Goal: Information Seeking & Learning: Learn about a topic

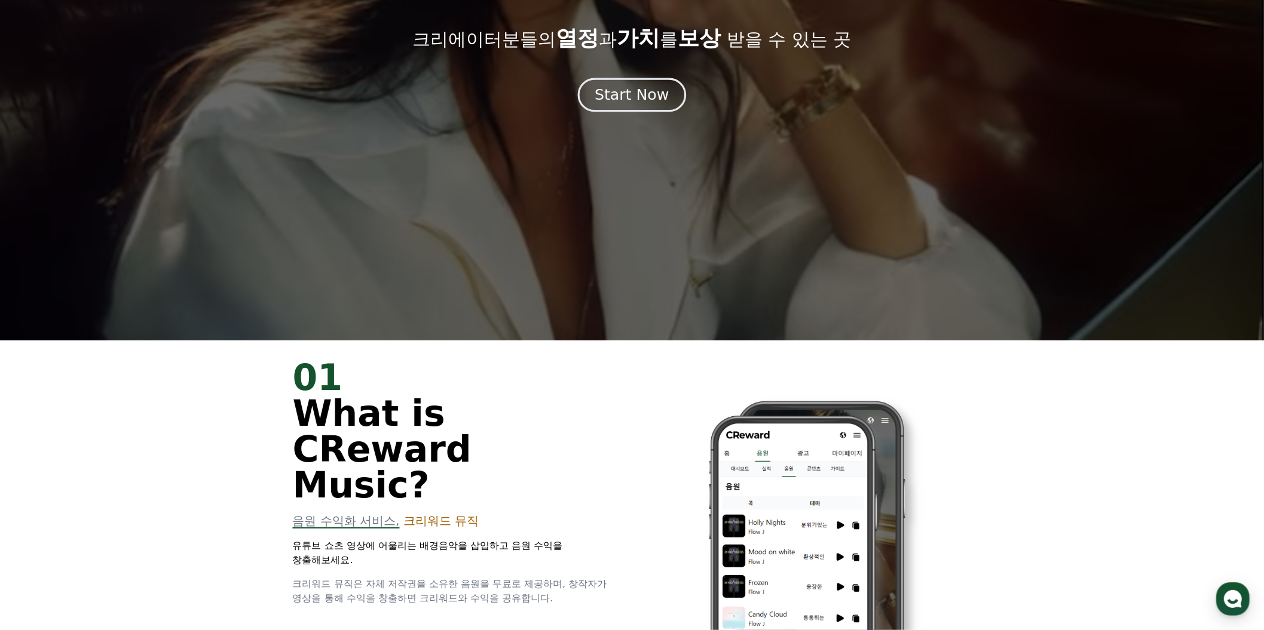
click at [659, 105] on div "Start Now" at bounding box center [632, 95] width 74 height 20
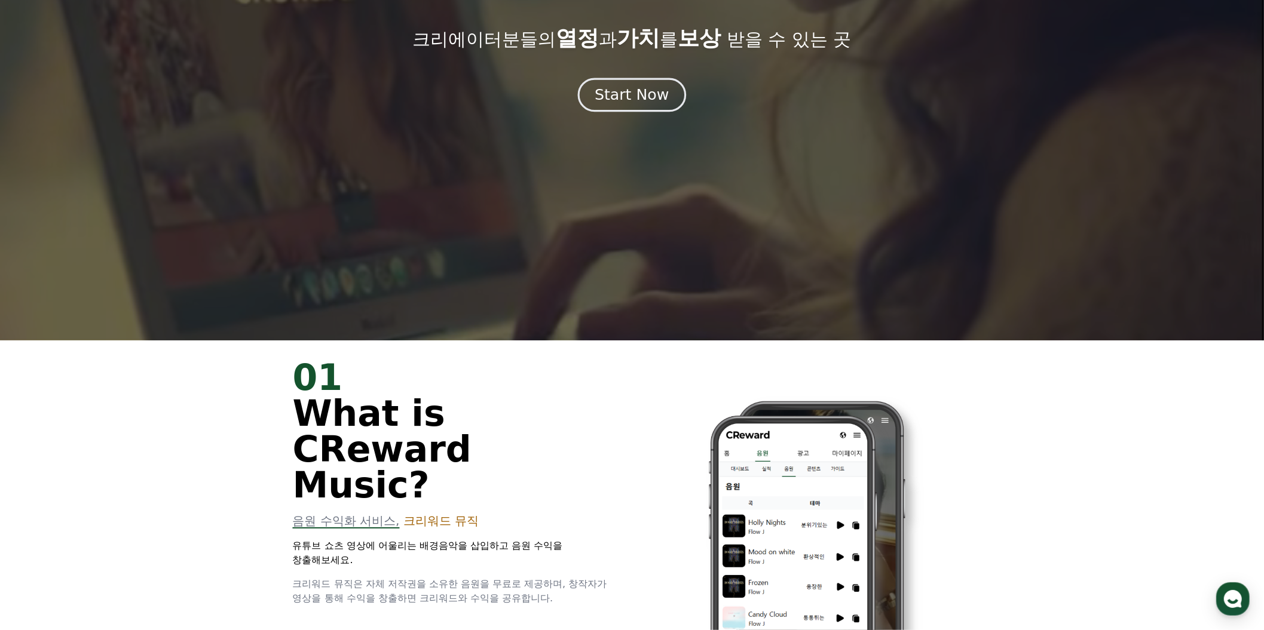
click at [644, 105] on div "Start Now" at bounding box center [632, 95] width 74 height 20
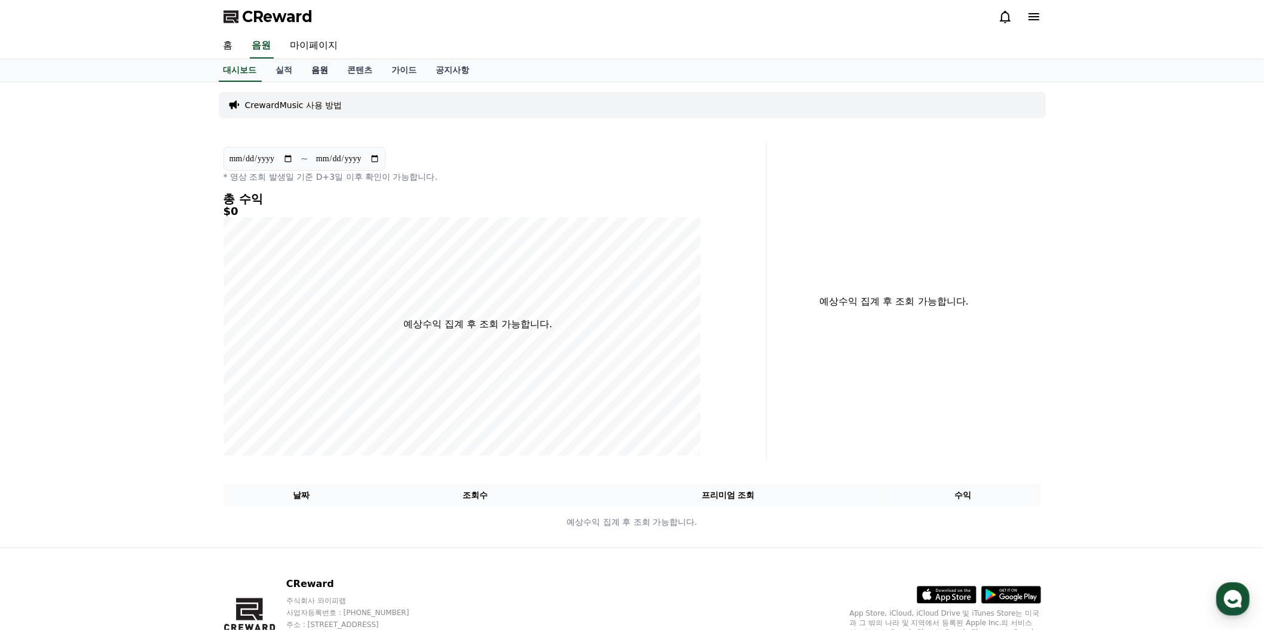
click at [338, 82] on link "음원" at bounding box center [320, 70] width 36 height 23
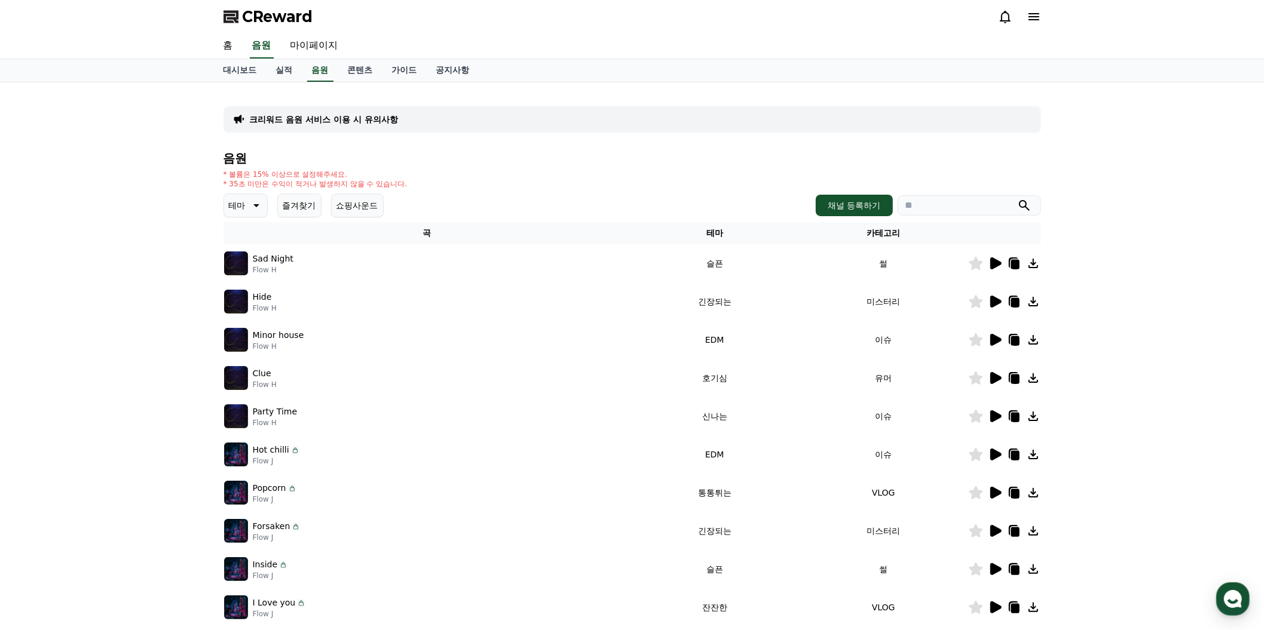
click at [898, 216] on input "search" at bounding box center [969, 205] width 143 height 20
type input "****"
click at [1017, 198] on button "submit" at bounding box center [1024, 205] width 14 height 14
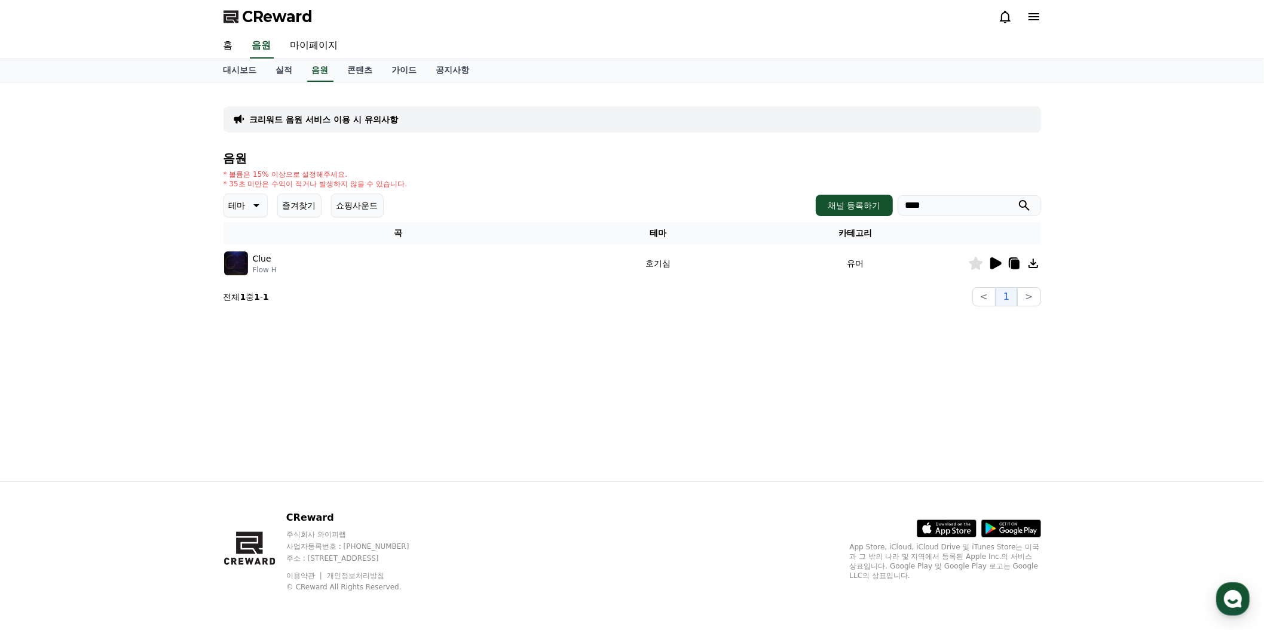
click at [247, 275] on img at bounding box center [236, 264] width 24 height 24
click at [130, 253] on div "크리워드 음원 서비스 이용 시 유의사항 음원 * 볼륨은 15% 이상으로 설정해주세요. * 35초 미만은 수익이 적거나 발생하지 않을 수 있습니…" at bounding box center [632, 281] width 1264 height 399
click at [268, 218] on button "테마" at bounding box center [245, 206] width 44 height 24
click at [260, 224] on button "잔잔한" at bounding box center [242, 211] width 35 height 26
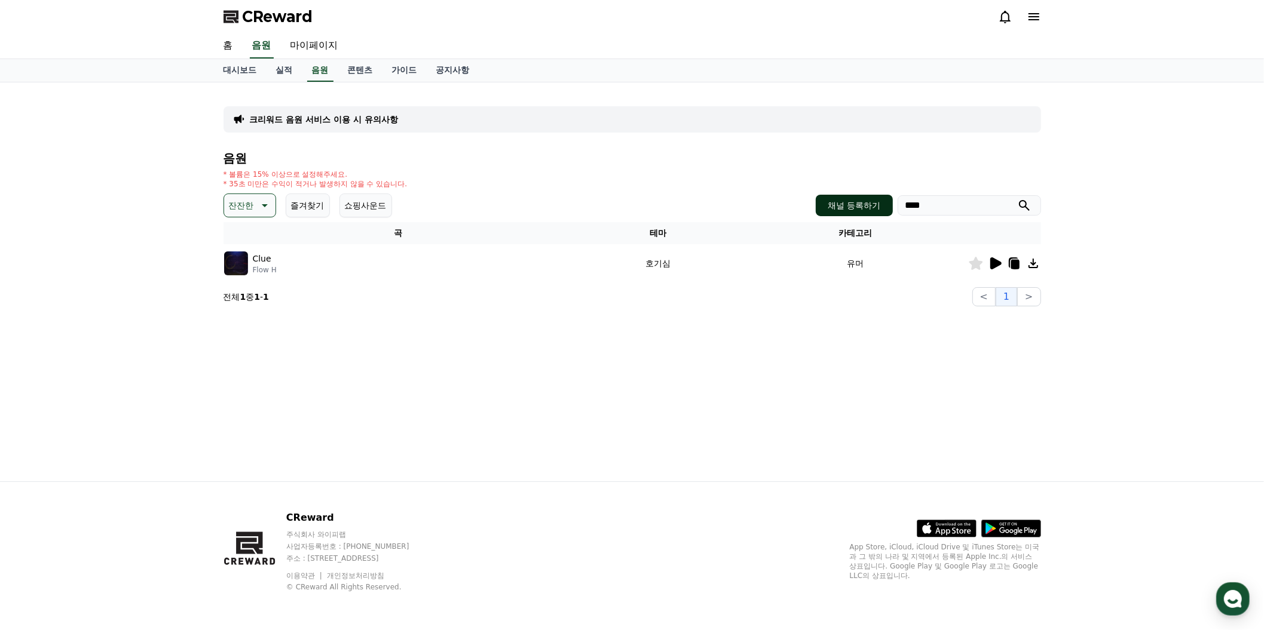
drag, startPoint x: 856, startPoint y: 324, endPoint x: 763, endPoint y: 326, distance: 92.6
click at [816, 216] on div "채널 등록하기 ****" at bounding box center [928, 206] width 225 height 22
click at [1017, 213] on icon "submit" at bounding box center [1024, 205] width 14 height 14
click at [271, 213] on icon at bounding box center [263, 205] width 14 height 14
click at [268, 281] on button "환상적인" at bounding box center [246, 268] width 43 height 26
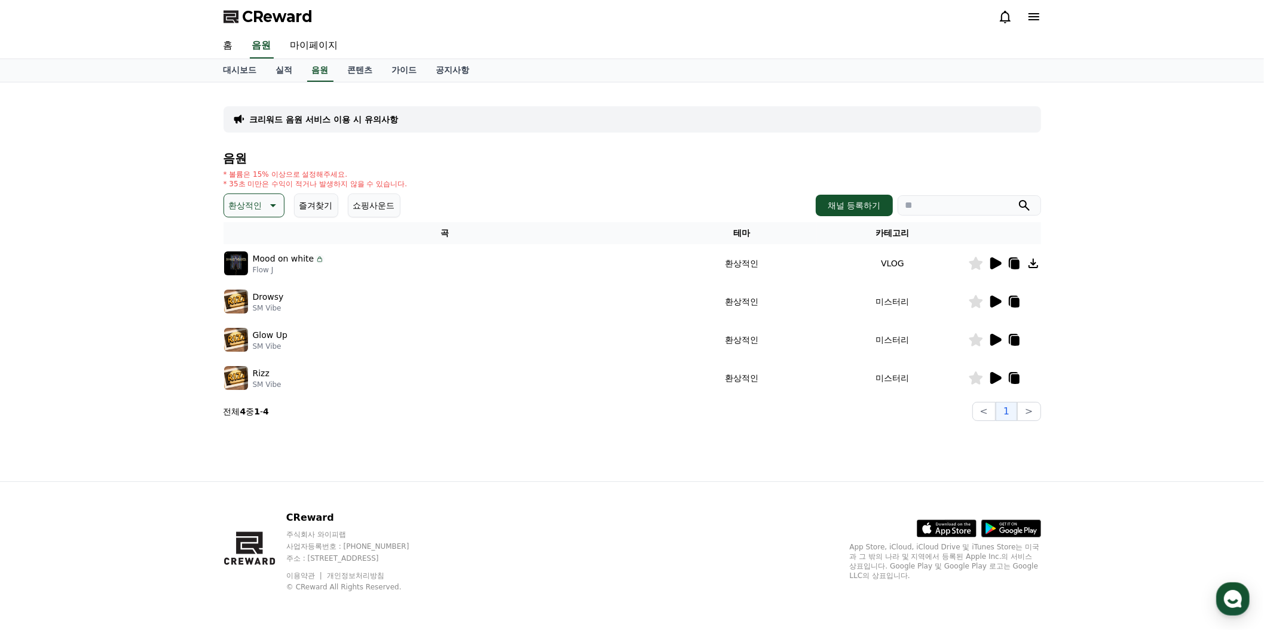
scroll to position [217, 0]
click at [990, 258] on icon at bounding box center [995, 264] width 11 height 12
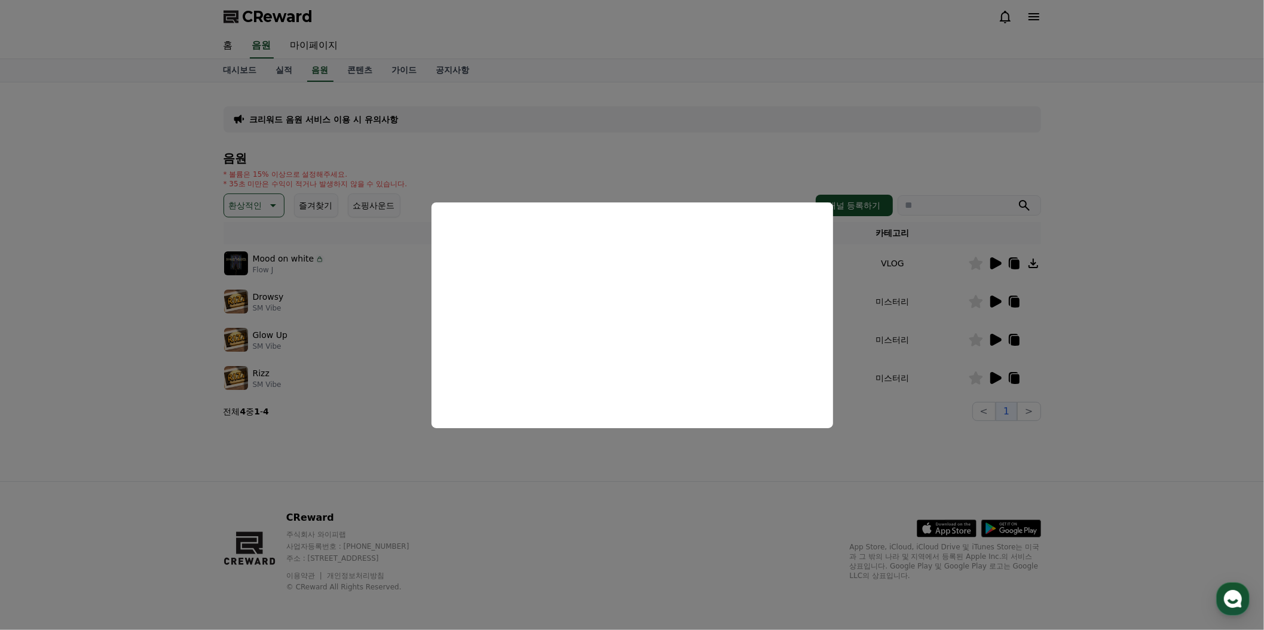
click at [833, 205] on iframe "modal" at bounding box center [632, 316] width 402 height 226
click at [660, 91] on button "close modal" at bounding box center [632, 315] width 1264 height 630
click at [663, 152] on div "음원 * 볼륨은 15% 이상으로 설정해주세요. * 35초 미만은 수익이 적거나 발생하지 않을 수 있습니다. 환상적인 즐겨찾기 쇼핑사운드 채널 …" at bounding box center [631, 286] width 817 height 269
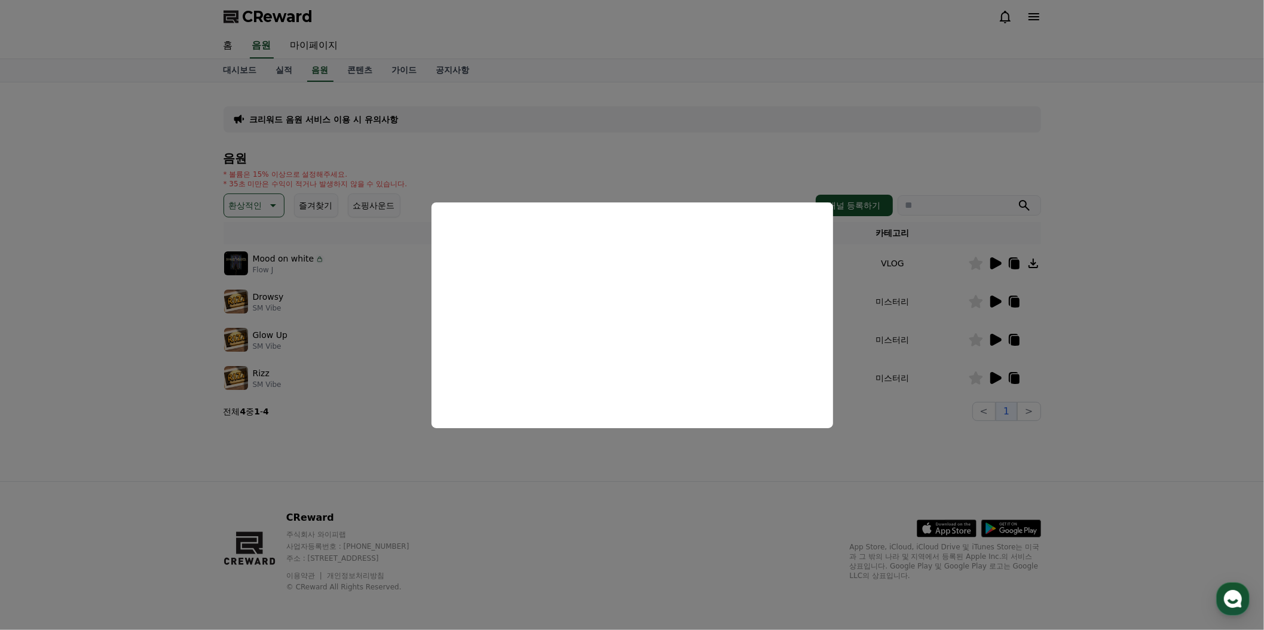
click at [663, 152] on div "음원 * 볼륨은 15% 이상으로 설정해주세요. * 35초 미만은 수익이 적거나 발생하지 않을 수 있습니다. 환상적인 즐겨찾기 쇼핑사운드 채널 …" at bounding box center [631, 286] width 817 height 269
click at [653, 170] on div "* 볼륨은 15% 이상으로 설정해주세요. * 35초 미만은 수익이 적거나 발생하지 않을 수 있습니다." at bounding box center [631, 179] width 817 height 19
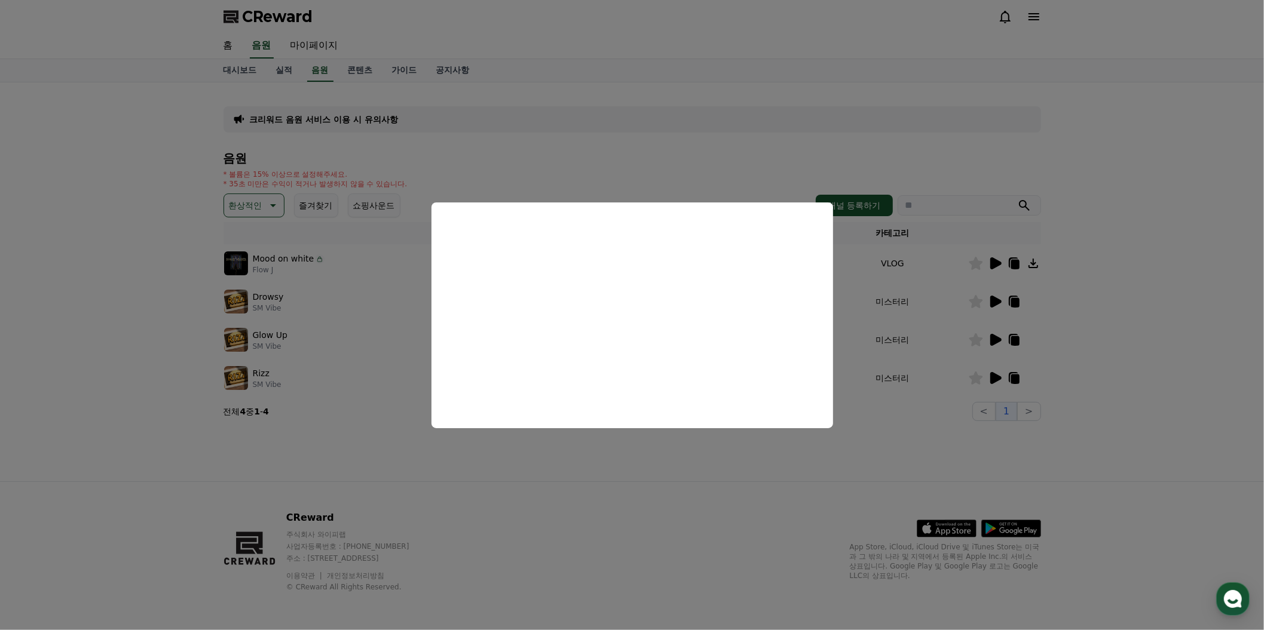
click at [653, 170] on div "* 볼륨은 15% 이상으로 설정해주세요. * 35초 미만은 수익이 적거나 발생하지 않을 수 있습니다." at bounding box center [631, 179] width 817 height 19
click at [652, 152] on div "음원 * 볼륨은 15% 이상으로 설정해주세요. * 35초 미만은 수익이 적거나 발생하지 않을 수 있습니다. 환상적인 즐겨찾기 쇼핑사운드 채널 …" at bounding box center [631, 286] width 817 height 269
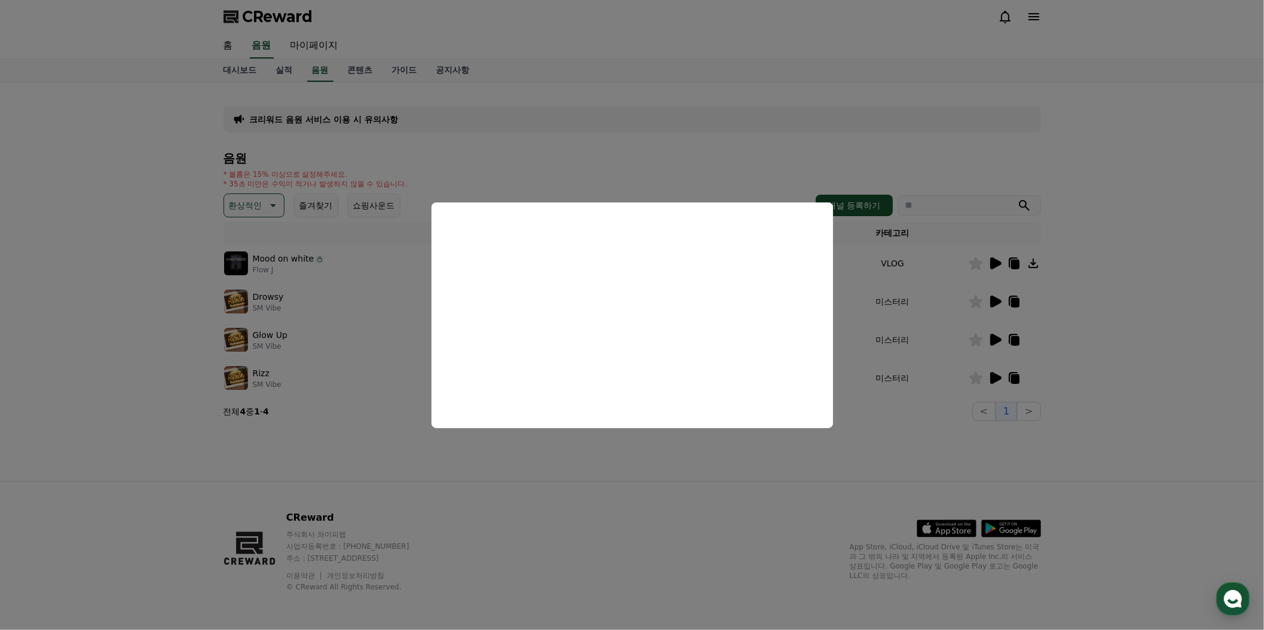
click at [653, 152] on div "음원 * 볼륨은 15% 이상으로 설정해주세요. * 35초 미만은 수익이 적거나 발생하지 않을 수 있습니다. 환상적인 즐겨찾기 쇼핑사운드 채널 …" at bounding box center [631, 286] width 817 height 269
click at [653, 170] on div "* 볼륨은 15% 이상으로 설정해주세요. * 35초 미만은 수익이 적거나 발생하지 않을 수 있습니다." at bounding box center [631, 179] width 817 height 19
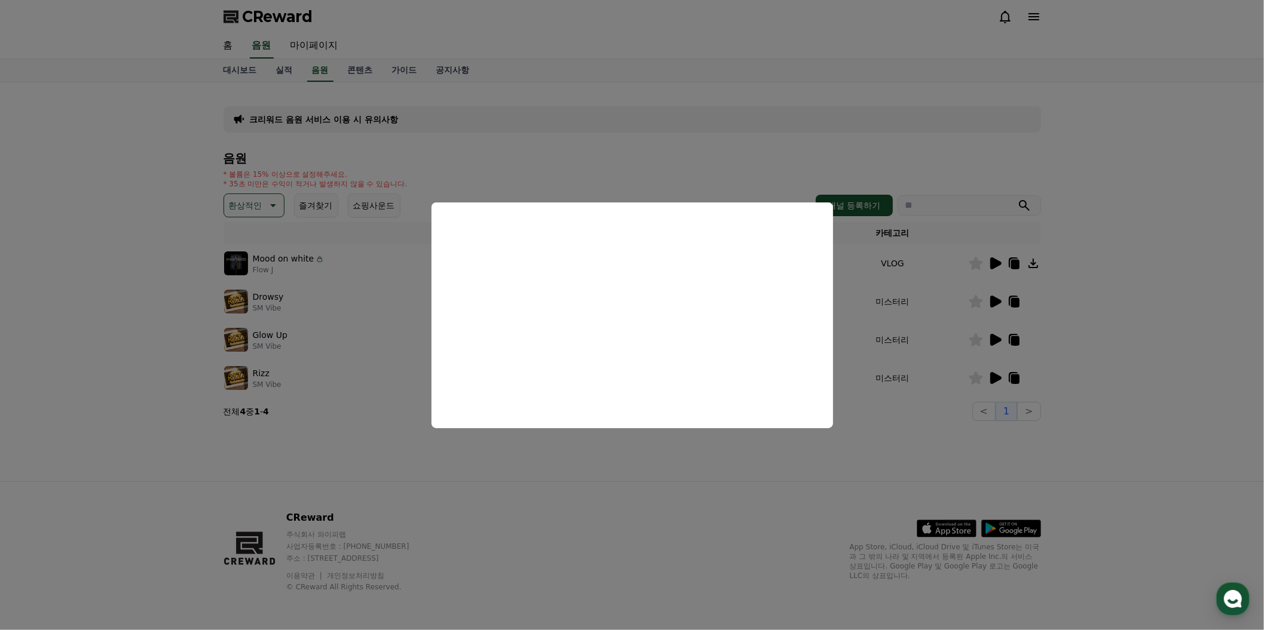
click at [653, 170] on div "* 볼륨은 15% 이상으로 설정해주세요. * 35초 미만은 수익이 적거나 발생하지 않을 수 있습니다." at bounding box center [631, 179] width 817 height 19
click at [639, 170] on div "* 볼륨은 15% 이상으로 설정해주세요. * 35초 미만은 수익이 적거나 발생하지 않을 수 있습니다." at bounding box center [631, 179] width 817 height 19
click at [638, 152] on div "음원 * 볼륨은 15% 이상으로 설정해주세요. * 35초 미만은 수익이 적거나 발생하지 않을 수 있습니다. 환상적인 즐겨찾기 쇼핑사운드 채널 …" at bounding box center [631, 286] width 817 height 269
click at [664, 152] on div "음원 * 볼륨은 15% 이상으로 설정해주세요. * 35초 미만은 수익이 적거나 발생하지 않을 수 있습니다. 환상적인 즐겨찾기 쇼핑사운드 채널 …" at bounding box center [631, 286] width 817 height 269
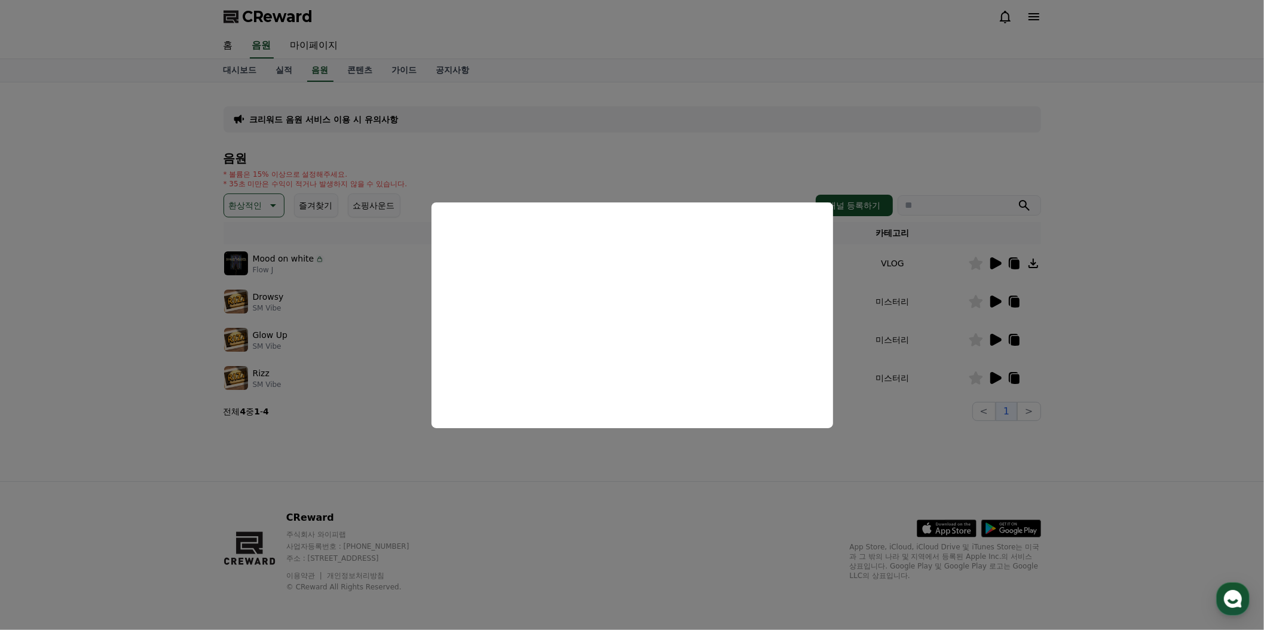
click at [664, 152] on div "음원 * 볼륨은 15% 이상으로 설정해주세요. * 35초 미만은 수익이 적거나 발생하지 않을 수 있습니다. 환상적인 즐겨찾기 쇼핑사운드 채널 …" at bounding box center [631, 286] width 817 height 269
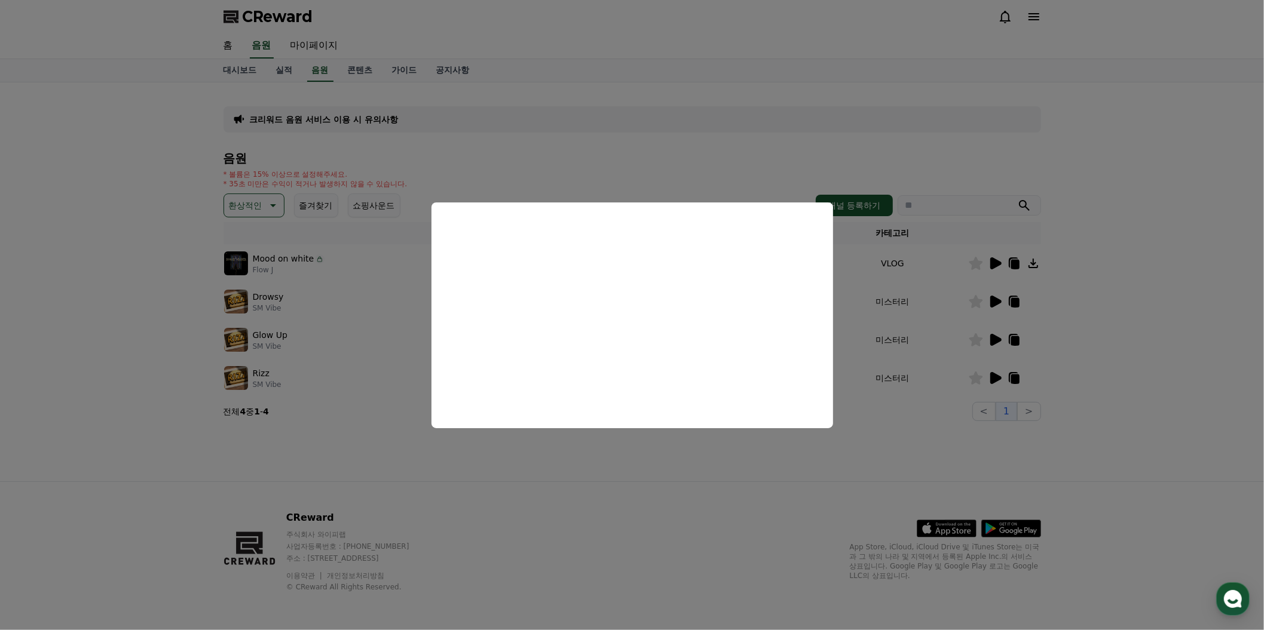
click at [664, 152] on div "음원 * 볼륨은 15% 이상으로 설정해주세요. * 35초 미만은 수익이 적거나 발생하지 않을 수 있습니다. 환상적인 즐겨찾기 쇼핑사운드 채널 …" at bounding box center [631, 286] width 817 height 269
click at [663, 152] on div "음원 * 볼륨은 15% 이상으로 설정해주세요. * 35초 미만은 수익이 적거나 발생하지 않을 수 있습니다. 환상적인 즐겨찾기 쇼핑사운드 채널 …" at bounding box center [631, 286] width 817 height 269
click at [1088, 115] on div "크리워드 음원 서비스 이용 시 유의사항 음원 * 볼륨은 15% 이상으로 설정해주세요. * 35초 미만은 수익이 적거나 발생하지 않을 수 있습니…" at bounding box center [632, 281] width 1264 height 399
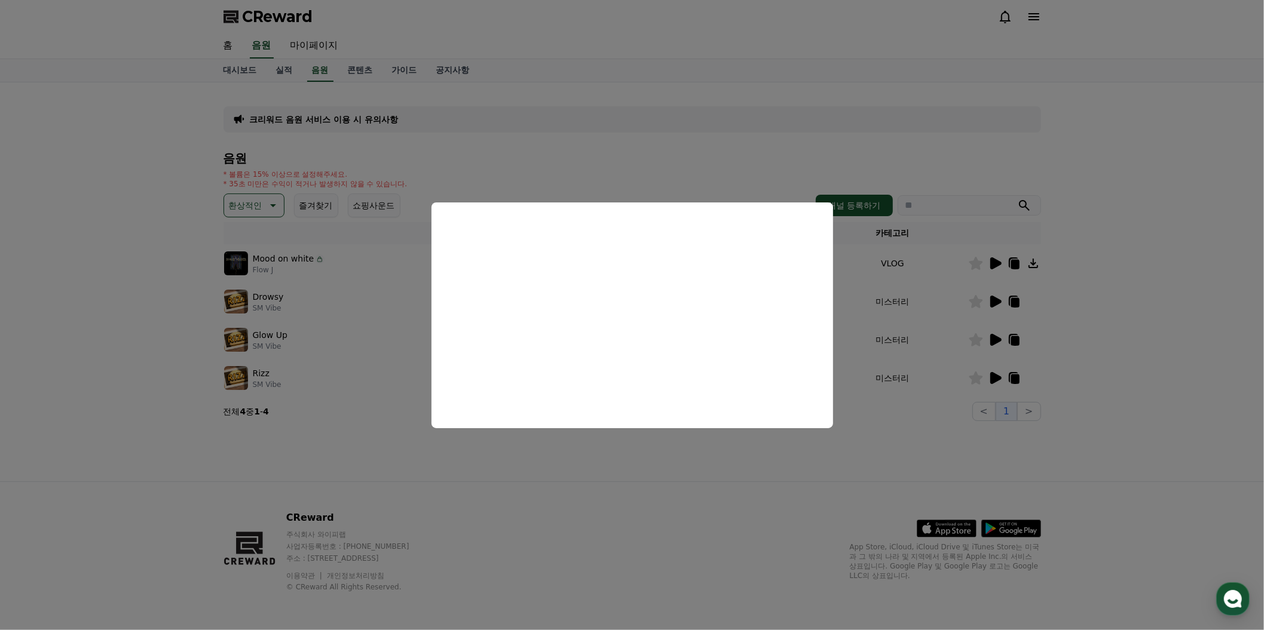
click at [562, 170] on div "* 볼륨은 15% 이상으로 설정해주세요. * 35초 미만은 수익이 적거나 발생하지 않을 수 있습니다." at bounding box center [631, 179] width 817 height 19
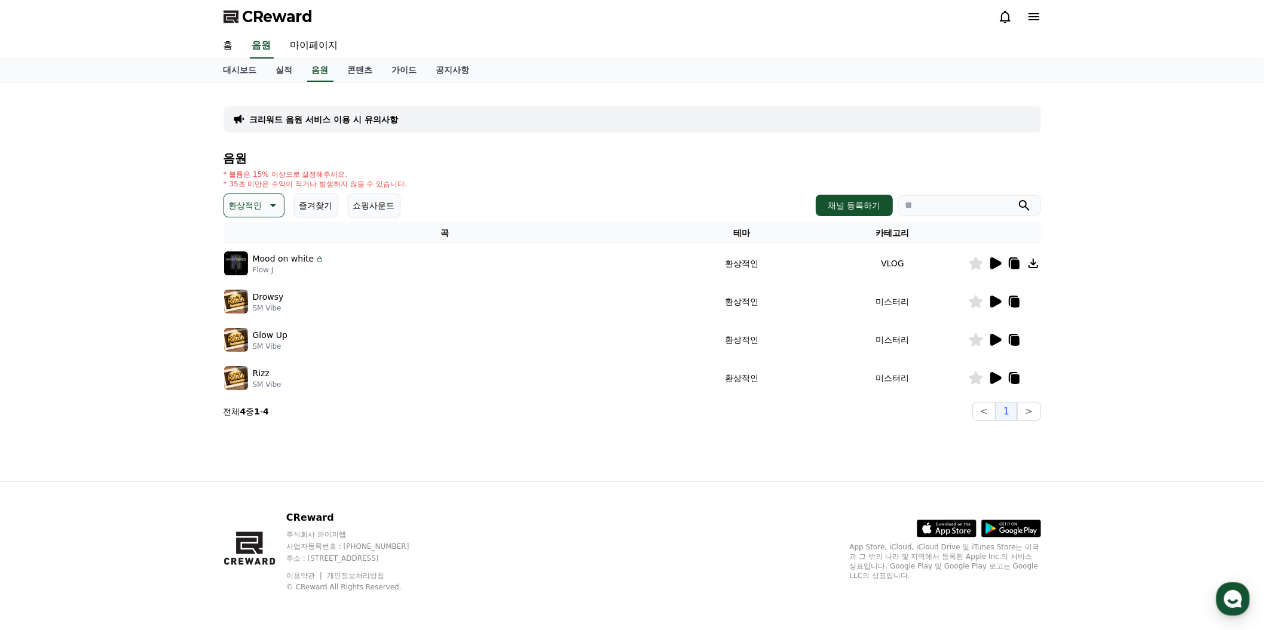
click at [990, 269] on icon at bounding box center [995, 264] width 11 height 12
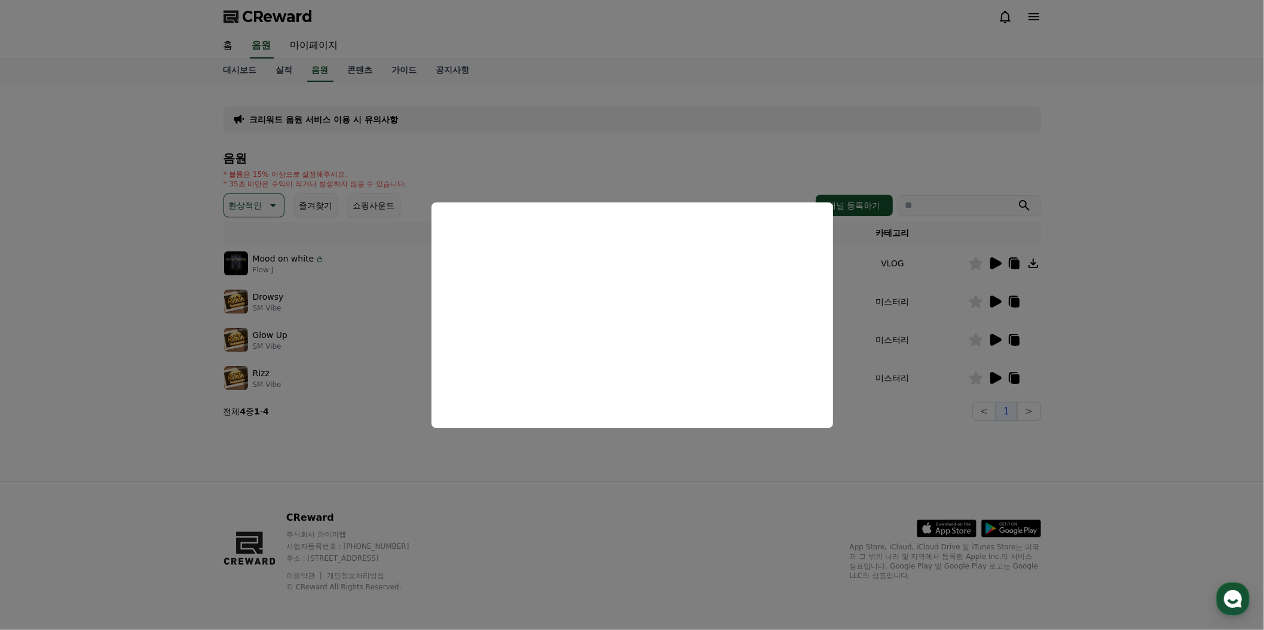
click at [1083, 172] on button "close modal" at bounding box center [632, 315] width 1264 height 630
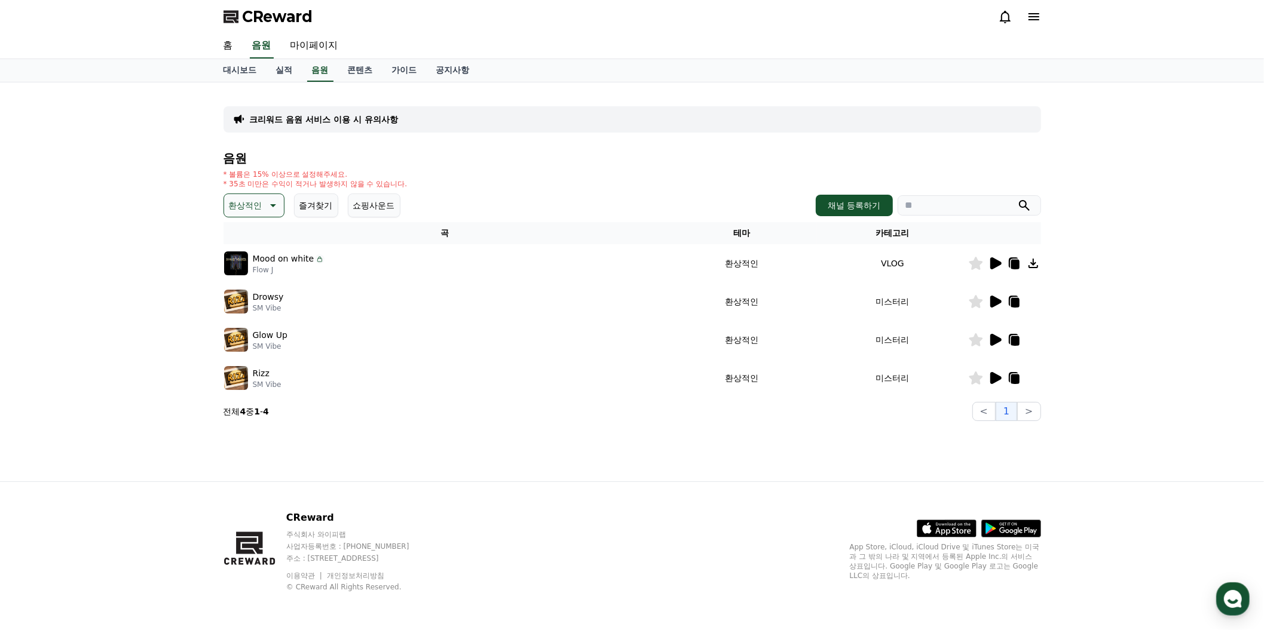
scroll to position [217, 0]
click at [990, 296] on icon at bounding box center [995, 302] width 11 height 12
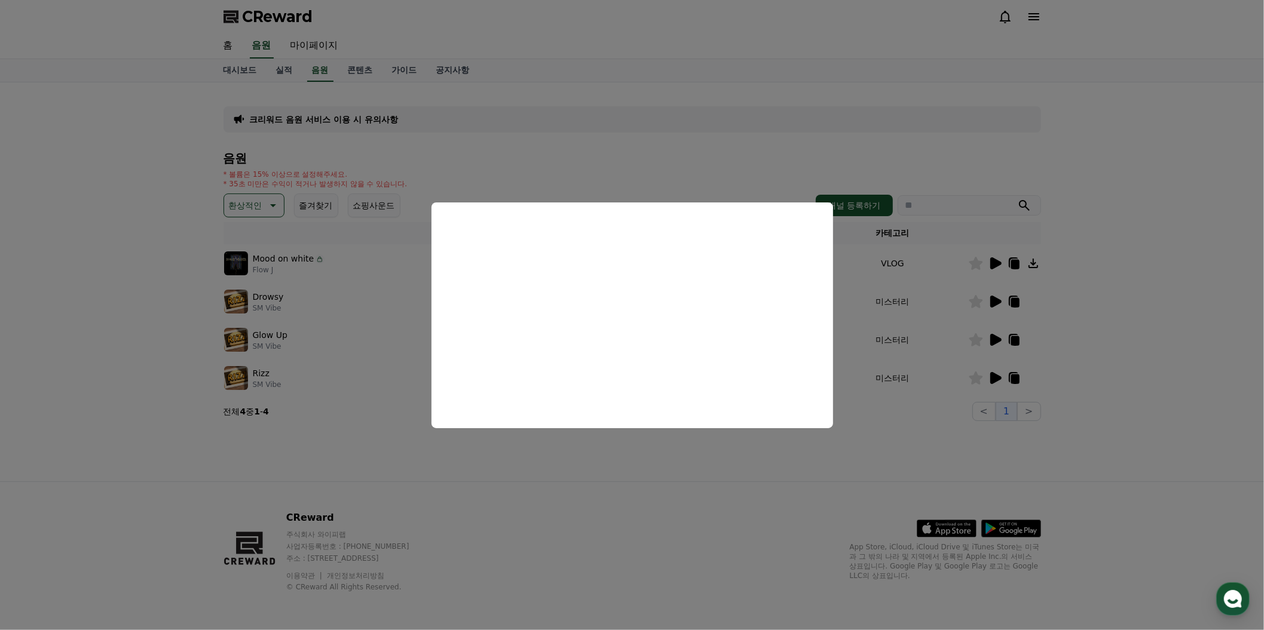
click at [1141, 231] on button "close modal" at bounding box center [632, 315] width 1264 height 630
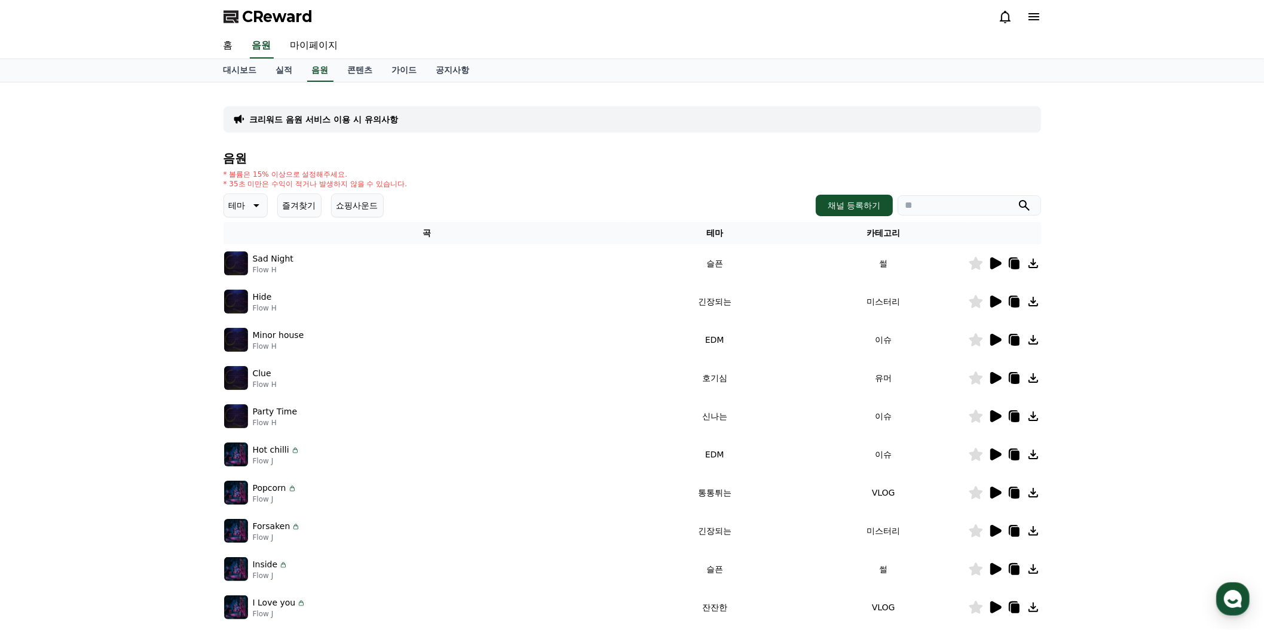
click at [262, 213] on icon at bounding box center [255, 205] width 14 height 14
click at [254, 131] on button "EDM" at bounding box center [239, 118] width 29 height 26
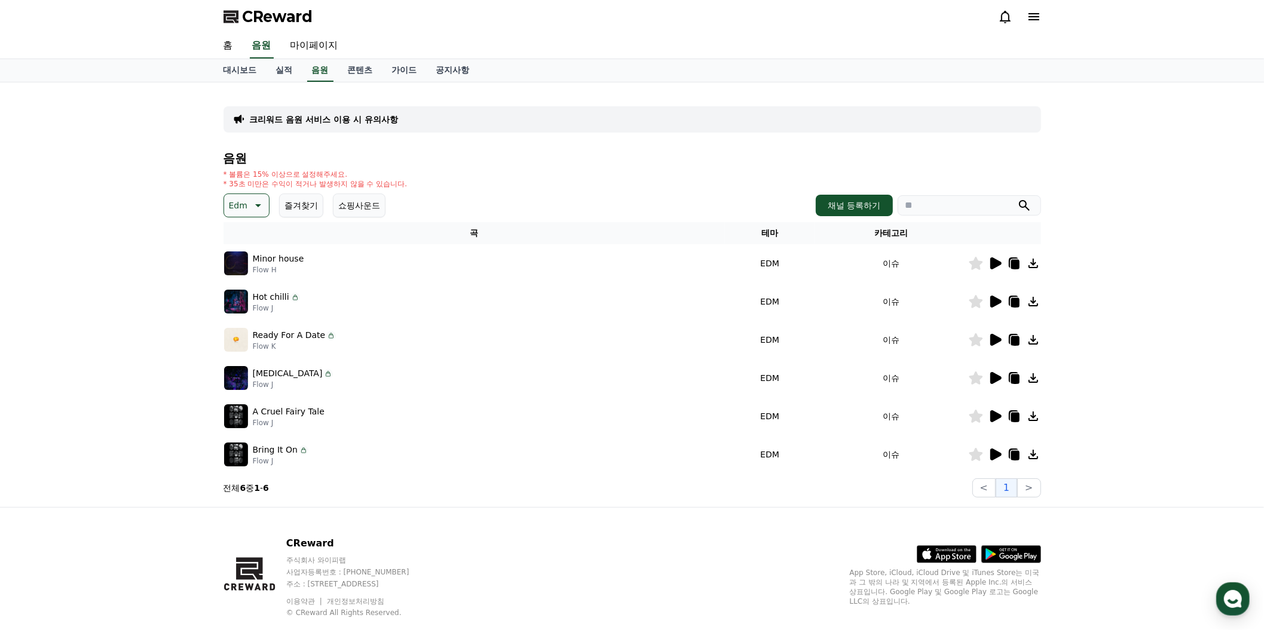
click at [988, 271] on icon at bounding box center [995, 263] width 14 height 14
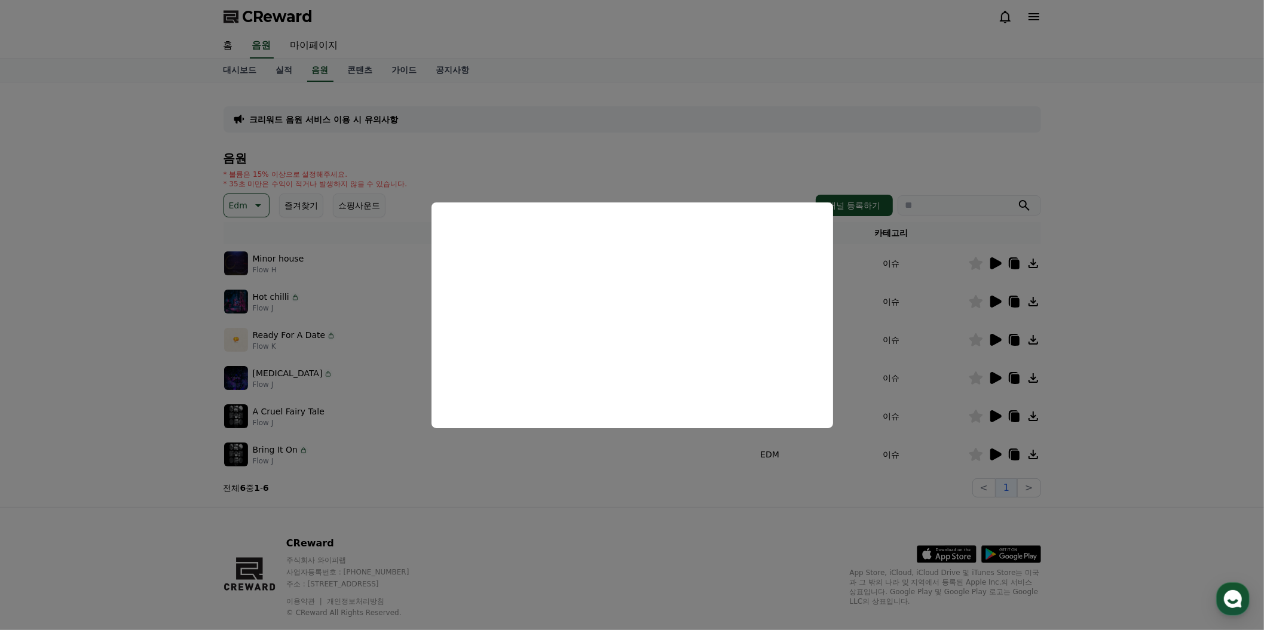
click at [1096, 219] on button "close modal" at bounding box center [632, 315] width 1264 height 630
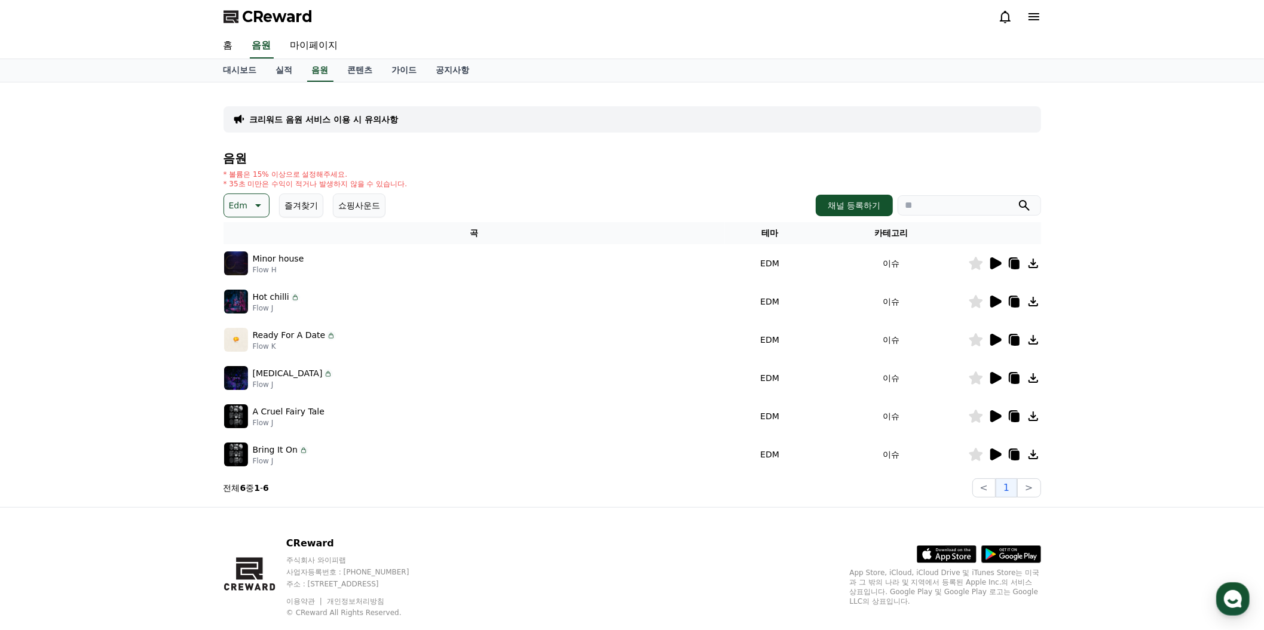
click at [269, 218] on button "Edm" at bounding box center [246, 206] width 46 height 24
click at [260, 137] on button "웅장한" at bounding box center [242, 124] width 35 height 26
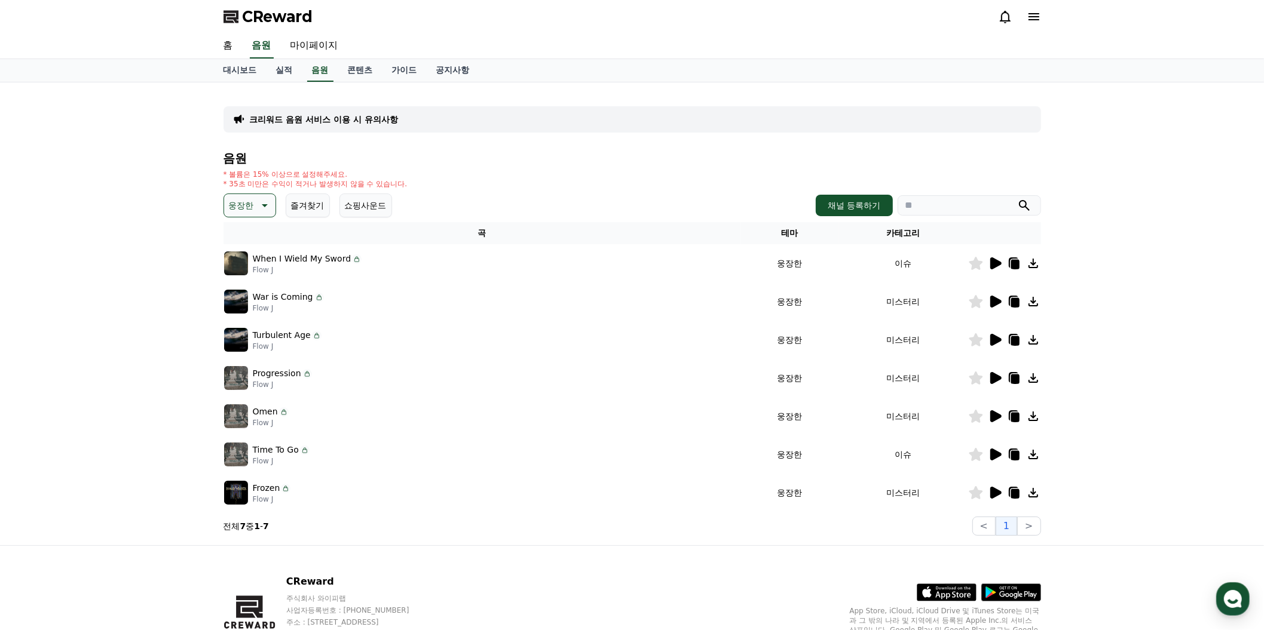
click at [988, 271] on icon at bounding box center [995, 263] width 14 height 14
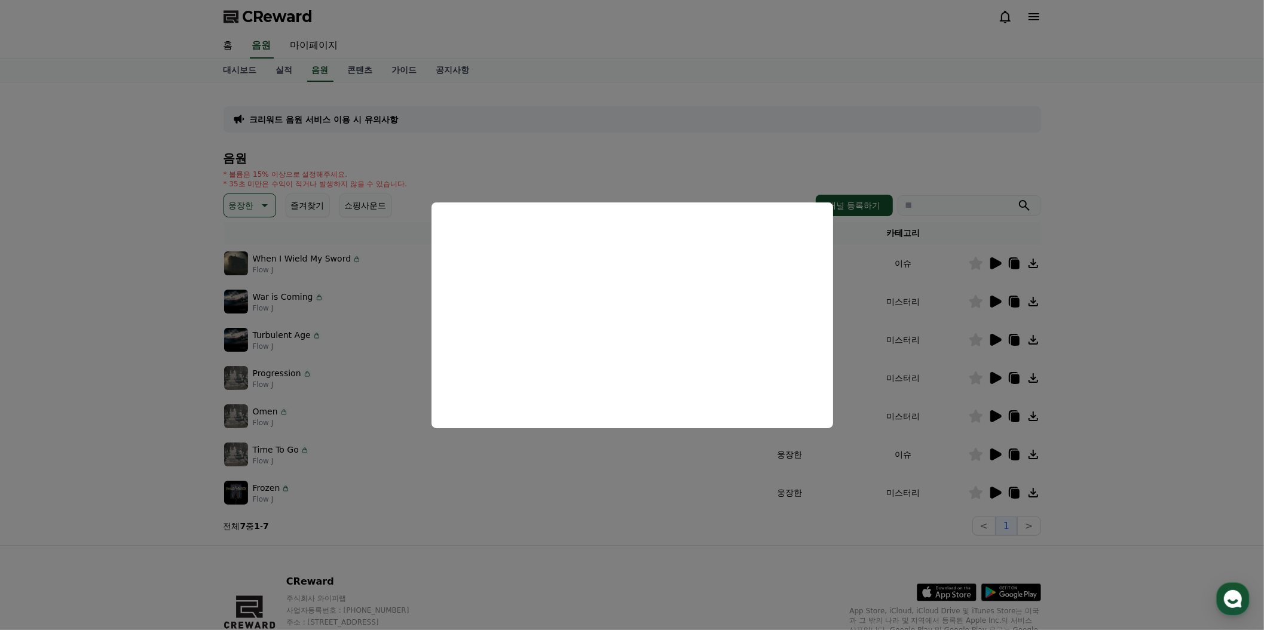
click at [1133, 416] on button "close modal" at bounding box center [632, 315] width 1264 height 630
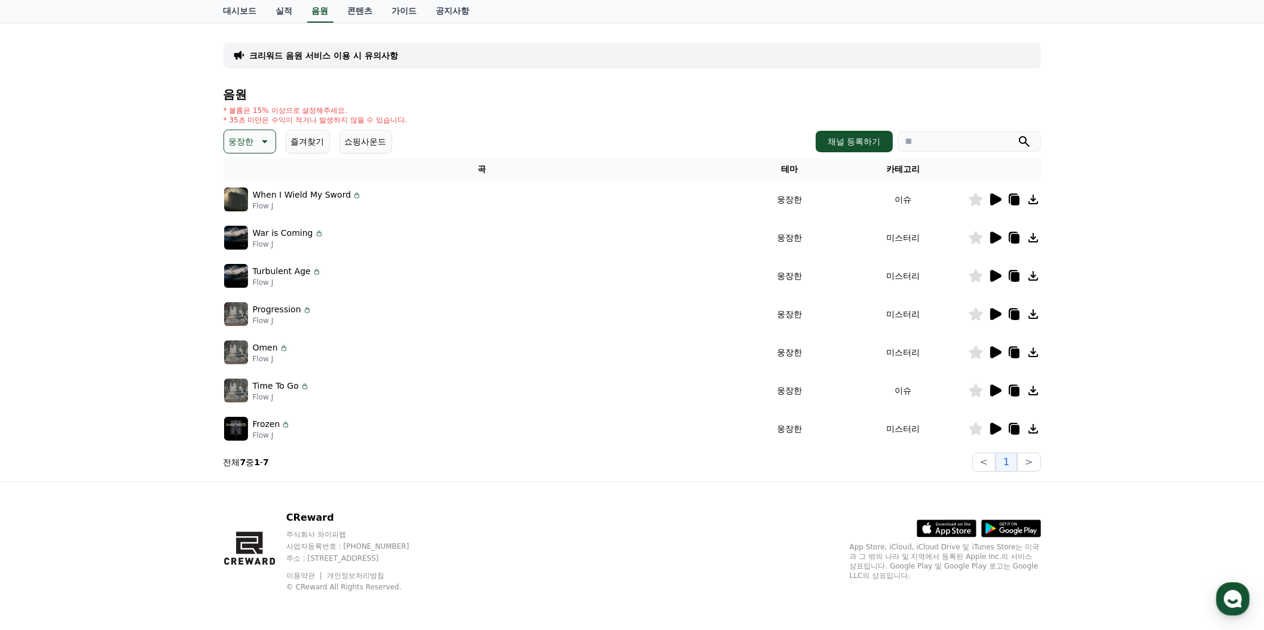
scroll to position [290, 0]
click at [990, 397] on icon at bounding box center [995, 391] width 11 height 12
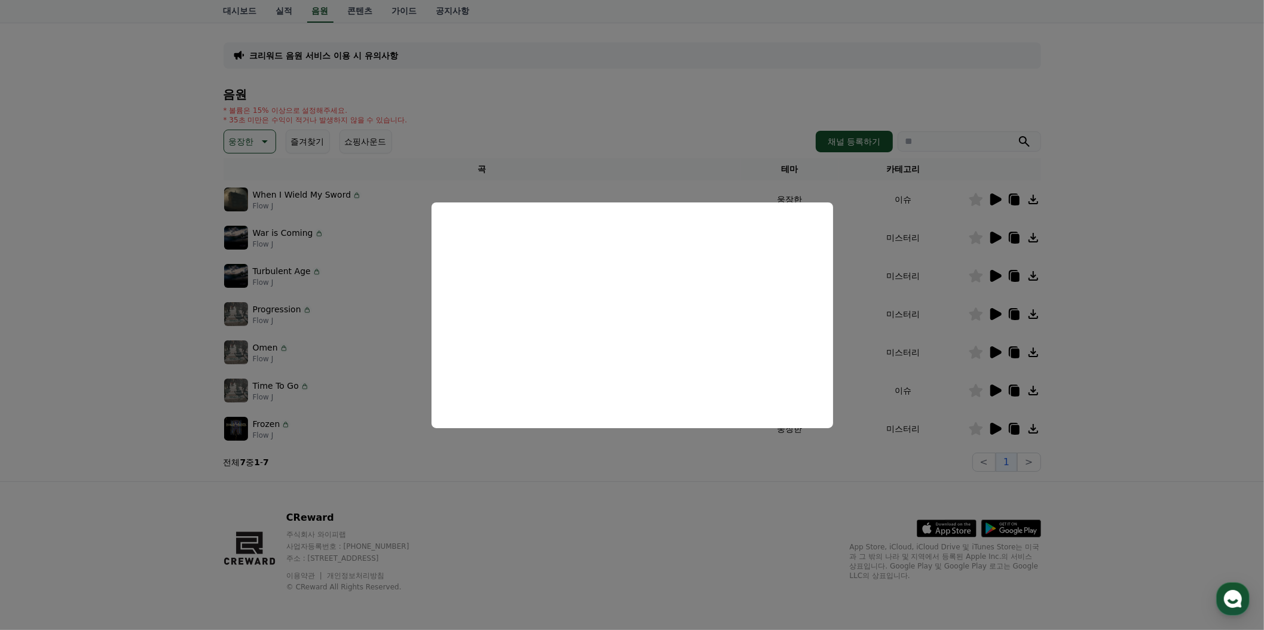
click at [154, 152] on button "close modal" at bounding box center [632, 315] width 1264 height 630
